Goal: Check status

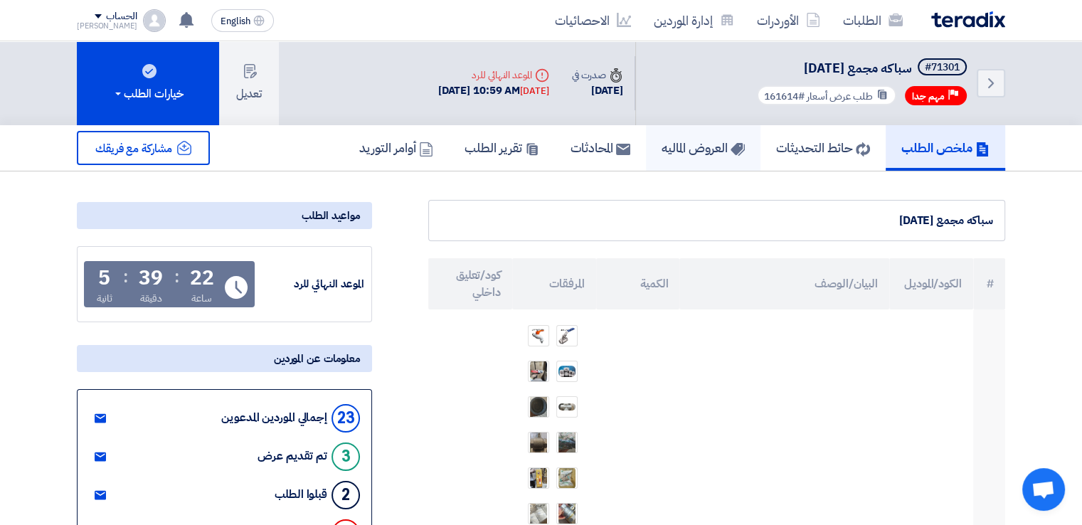
click at [696, 152] on h5 "العروض الماليه" at bounding box center [703, 147] width 83 height 16
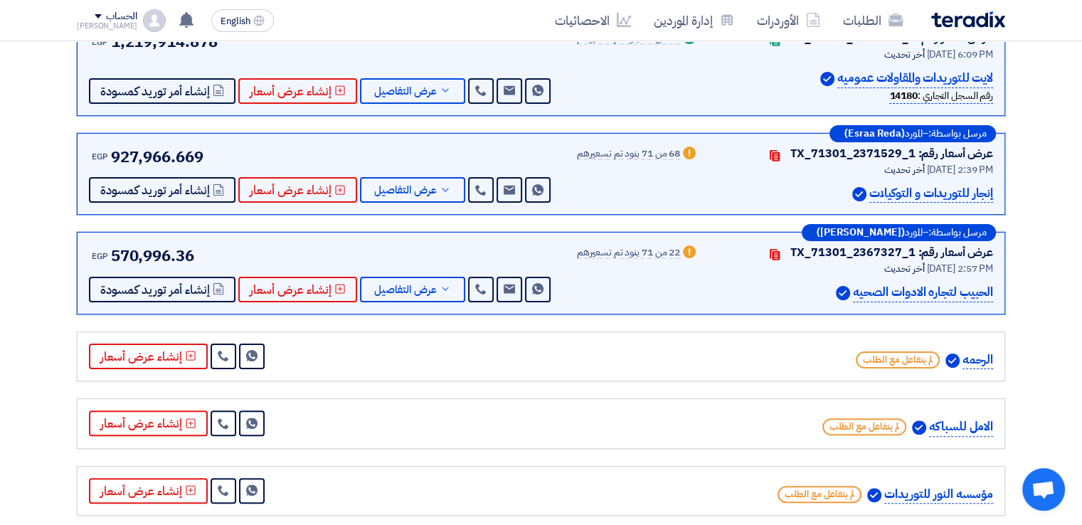
scroll to position [213, 0]
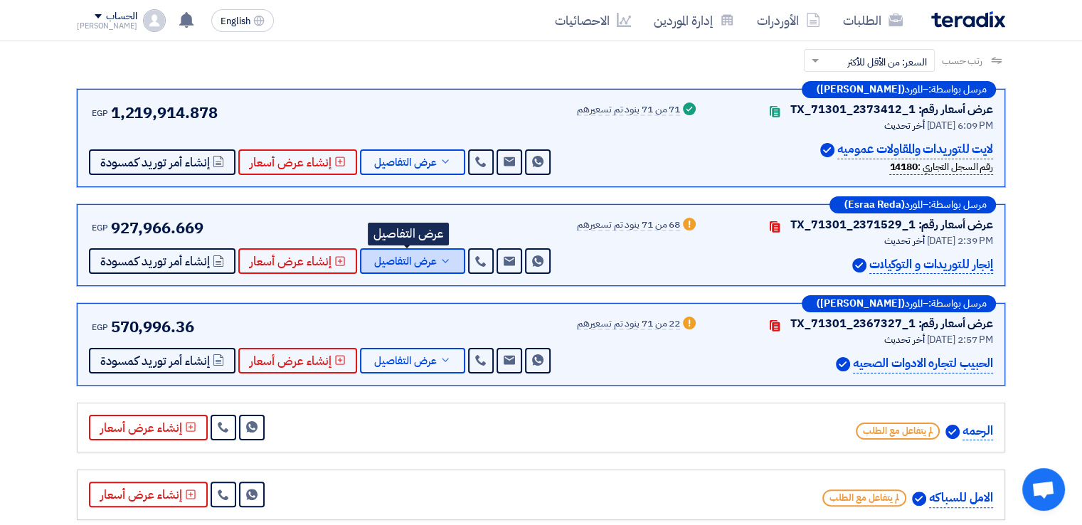
click at [438, 267] on button "عرض التفاصيل" at bounding box center [412, 261] width 105 height 26
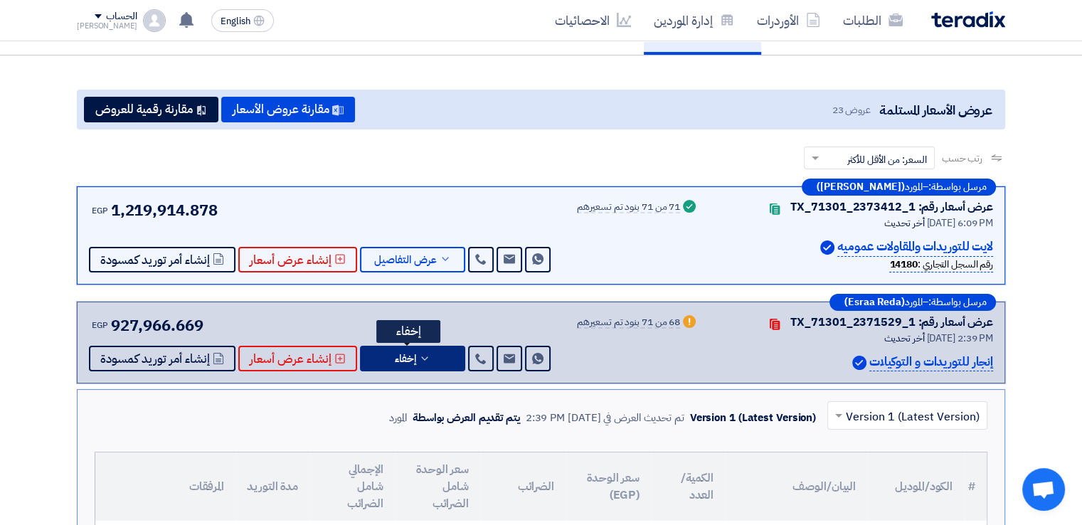
scroll to position [0, 0]
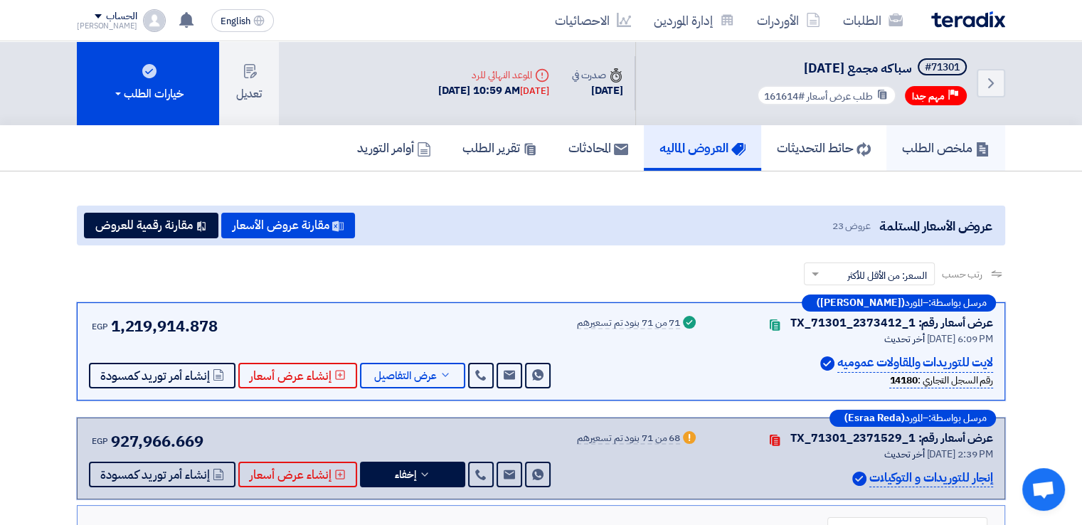
click at [961, 139] on h5 "ملخص الطلب" at bounding box center [946, 147] width 88 height 16
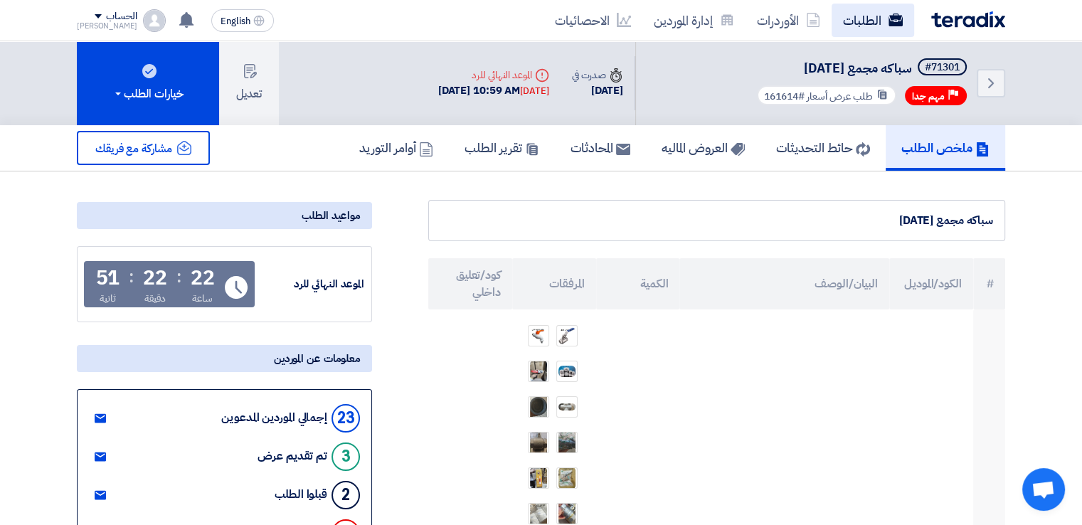
click at [874, 28] on link "الطلبات" at bounding box center [873, 20] width 83 height 33
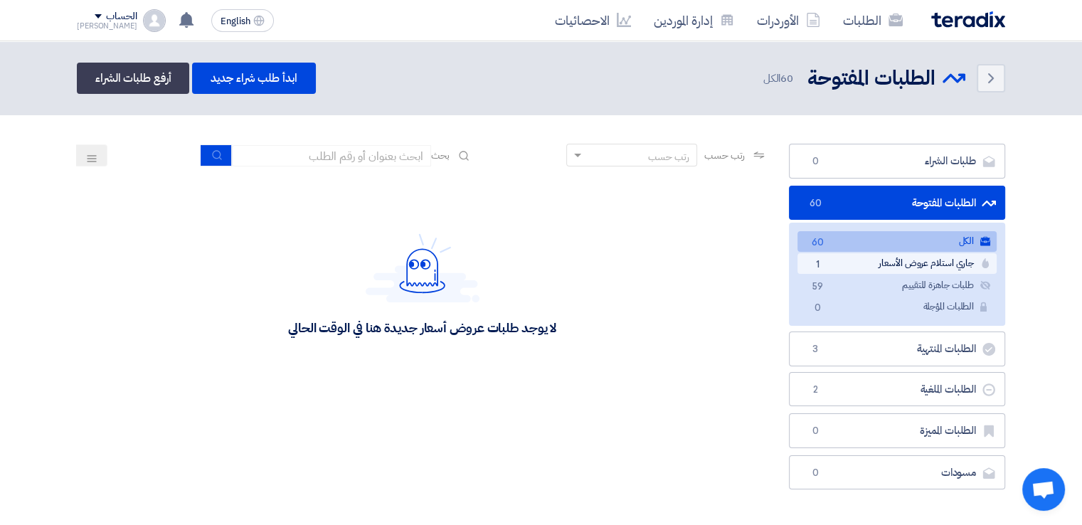
click at [945, 260] on link "جاري استلام عروض الأسعار جاري استلام عروض الأسعار 1" at bounding box center [897, 263] width 199 height 21
